Goal: Task Accomplishment & Management: Complete application form

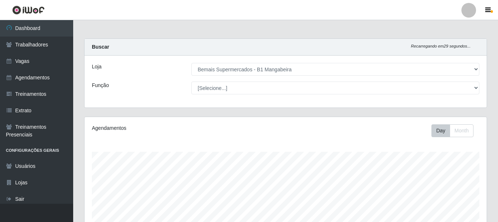
select select "403"
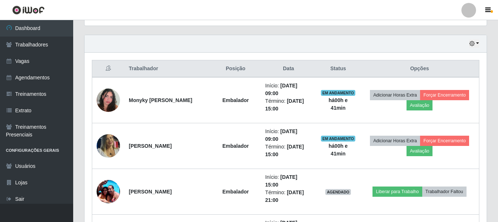
scroll to position [152, 403]
click at [40, 62] on link "Vagas" at bounding box center [36, 61] width 73 height 16
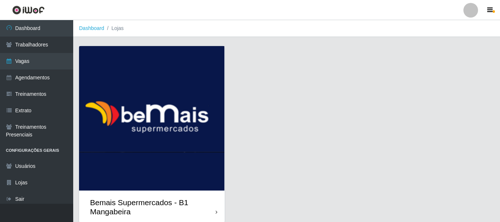
click at [121, 198] on div "Bemais Supermercados - B1 Mangabeira" at bounding box center [153, 207] width 126 height 18
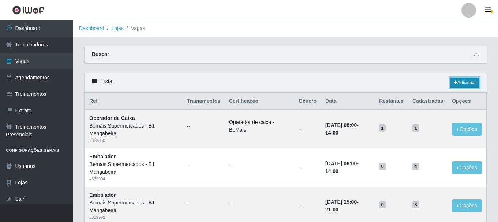
click at [464, 80] on link "Adicionar" at bounding box center [465, 83] width 29 height 10
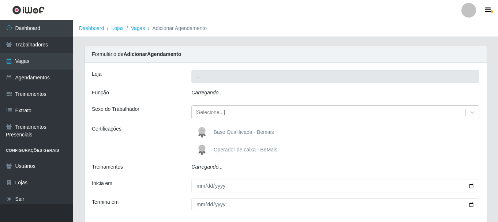
type input "Bemais Supermercados - B1 Mangabeira"
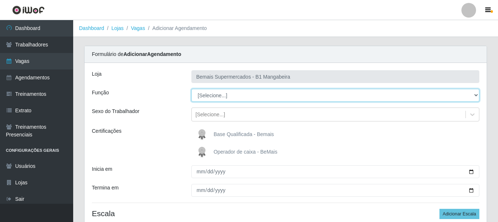
click at [213, 94] on select "[Selecione...] ASG ASG + ASG ++ Balconista de Açougue Balconista de Açougue + B…" at bounding box center [336, 95] width 288 height 13
select select "124"
click at [192, 89] on select "[Selecione...] ASG ASG + ASG ++ Balconista de Açougue Balconista de Açougue + B…" at bounding box center [336, 95] width 288 height 13
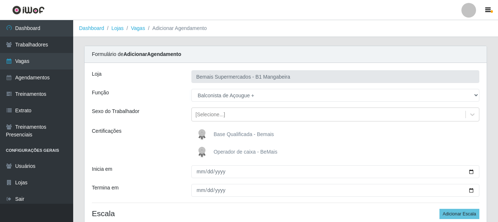
click at [218, 134] on span "Base Qualificada - Bemais" at bounding box center [244, 134] width 60 height 6
click at [0, 0] on input "Base Qualificada - Bemais" at bounding box center [0, 0] width 0 height 0
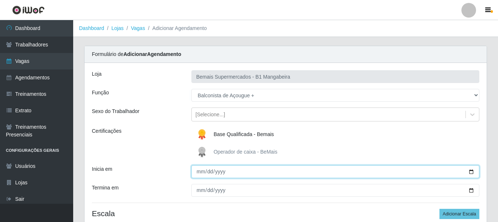
click at [200, 170] on input "Inicia em" at bounding box center [336, 172] width 288 height 13
type input "[DATE]"
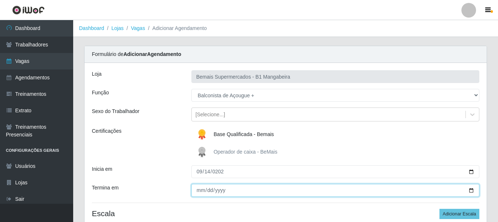
click at [200, 194] on input "Termina em" at bounding box center [336, 190] width 288 height 13
type input "[DATE]"
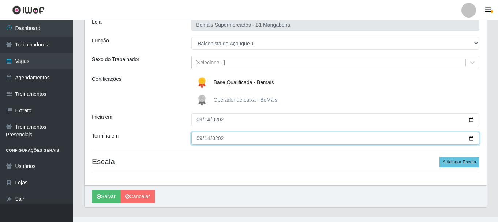
scroll to position [65, 0]
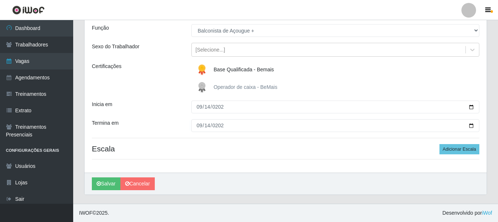
click at [279, 142] on div "Loja Bemais Supermercados - B1 Mangabeira Função [Selecione...] ASG ASG + ASG +…" at bounding box center [286, 85] width 403 height 175
click at [463, 150] on button "Adicionar Escala" at bounding box center [460, 149] width 40 height 10
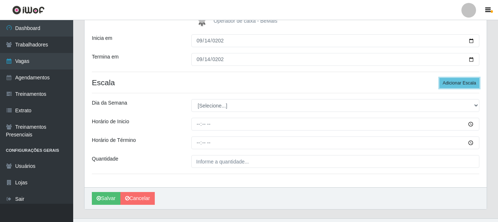
scroll to position [138, 0]
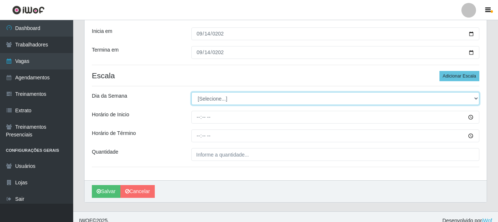
click at [215, 97] on select "[Selecione...] Segunda Terça Quarta Quinta Sexta Sábado Domingo" at bounding box center [336, 98] width 288 height 13
select select "0"
click at [192, 92] on select "[Selecione...] Segunda Terça Quarta Quinta Sexta Sábado Domingo" at bounding box center [336, 98] width 288 height 13
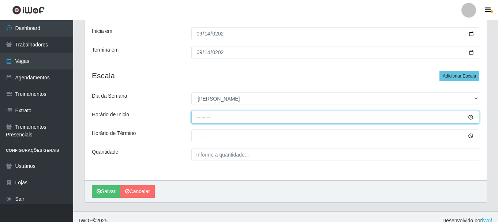
click at [201, 116] on input "Horário de Inicio" at bounding box center [336, 117] width 288 height 13
type input "07:00"
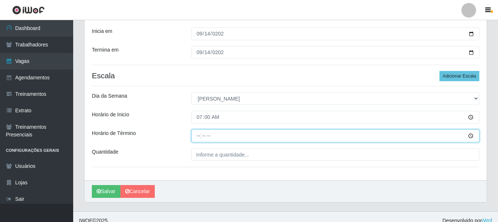
click at [197, 137] on input "Horário de Término" at bounding box center [336, 136] width 288 height 13
type input "13:00"
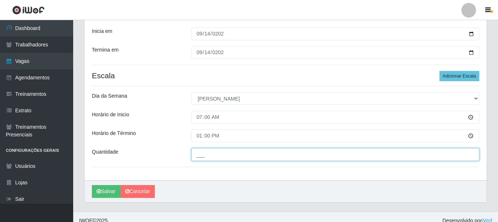
click at [204, 156] on input "___" at bounding box center [336, 154] width 288 height 13
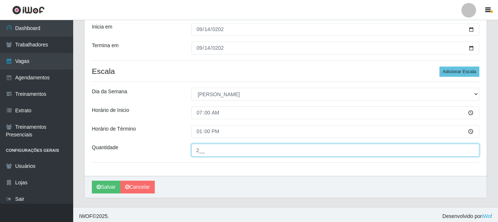
scroll to position [146, 0]
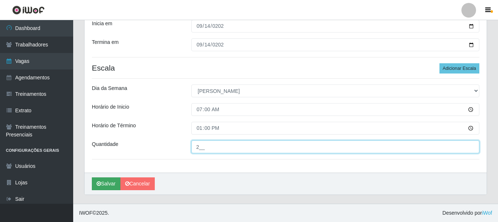
type input "2__"
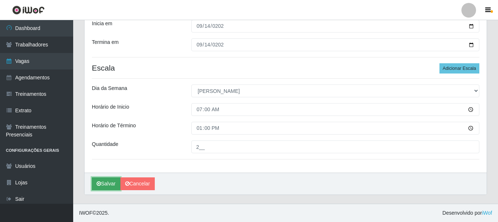
click at [114, 183] on button "Salvar" at bounding box center [106, 184] width 29 height 13
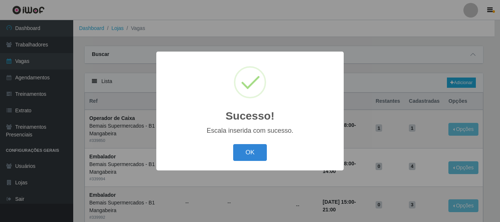
drag, startPoint x: 261, startPoint y: 152, endPoint x: 224, endPoint y: 145, distance: 37.7
click at [260, 152] on button "OK" at bounding box center [250, 152] width 34 height 17
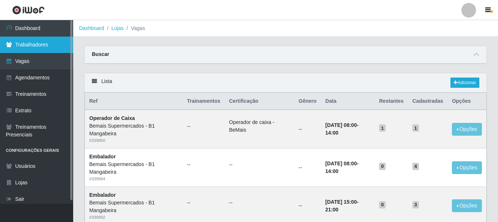
click at [23, 46] on link "Trabalhadores" at bounding box center [36, 45] width 73 height 16
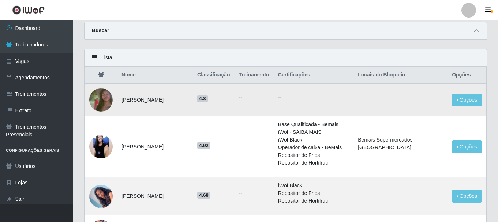
scroll to position [37, 0]
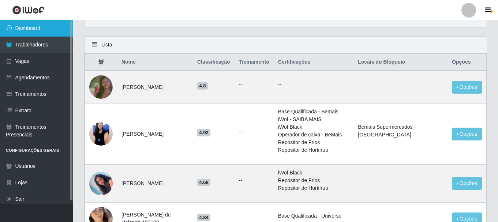
click at [31, 28] on link "Dashboard" at bounding box center [36, 28] width 73 height 16
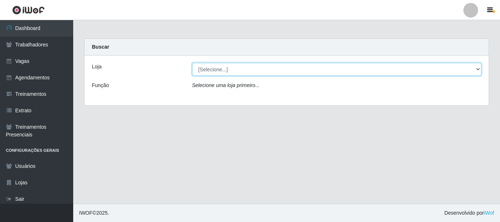
click at [262, 67] on select "[Selecione...] Bemais Supermercados - B1 [GEOGRAPHIC_DATA]" at bounding box center [337, 69] width 290 height 13
select select "403"
click at [192, 63] on select "[Selecione...] Bemais Supermercados - B1 [GEOGRAPHIC_DATA]" at bounding box center [337, 69] width 290 height 13
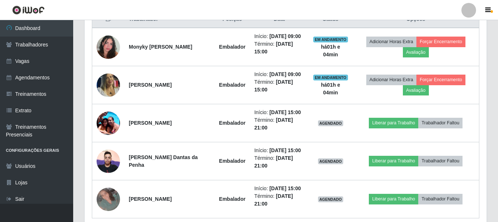
scroll to position [324, 0]
